Goal: Check status: Check status

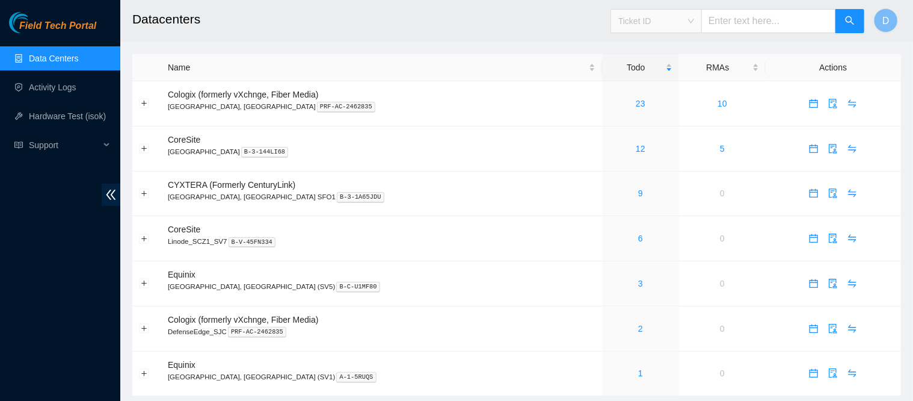
click at [685, 20] on span "Ticket ID" at bounding box center [657, 21] width 76 height 18
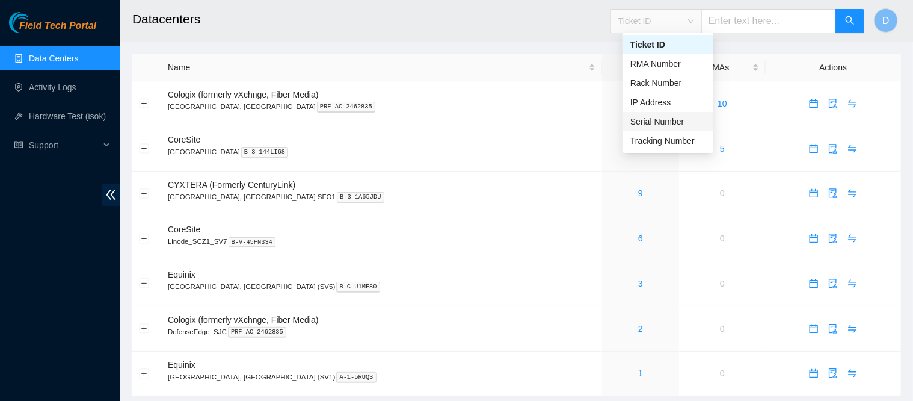
click at [648, 126] on div "Serial Number" at bounding box center [669, 121] width 76 height 13
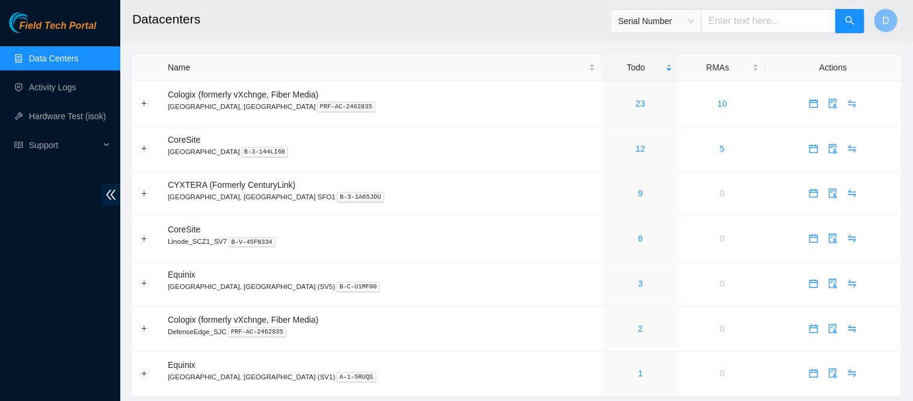
click at [758, 38] on div "Serial Number" at bounding box center [738, 21] width 255 height 39
click at [747, 28] on input "text" at bounding box center [769, 21] width 135 height 24
paste input "JEL202601139W0"
type input "JEL202601139W0"
click at [858, 29] on button "button" at bounding box center [850, 21] width 29 height 24
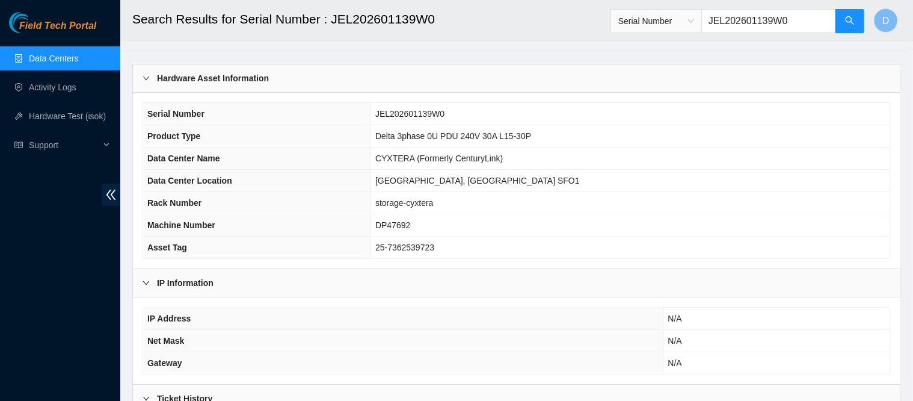
scroll to position [49, 0]
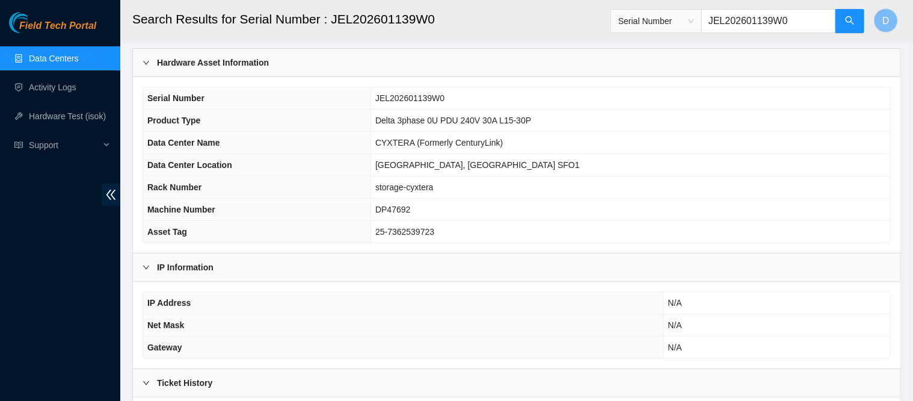
click at [732, 23] on input "JEL202601139W0" at bounding box center [769, 21] width 135 height 24
paste input "312"
click at [847, 26] on span "search" at bounding box center [850, 21] width 10 height 11
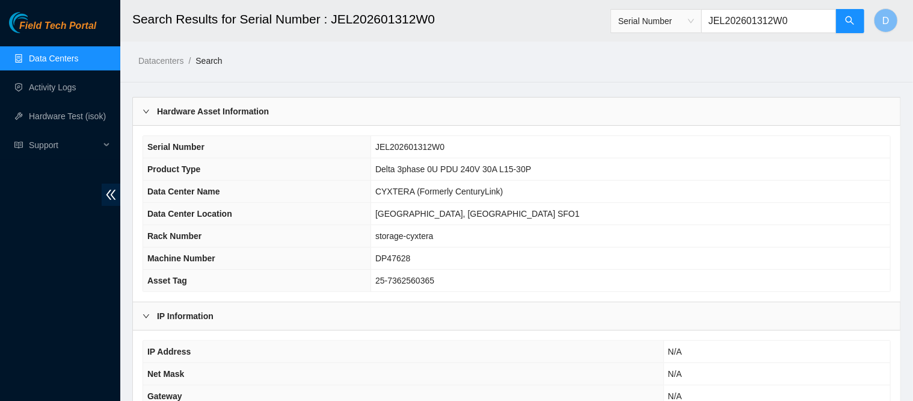
type input "JEL202601312W0"
click at [36, 58] on link "Data Centers" at bounding box center [53, 59] width 49 height 10
